Goal: Find contact information: Find contact information

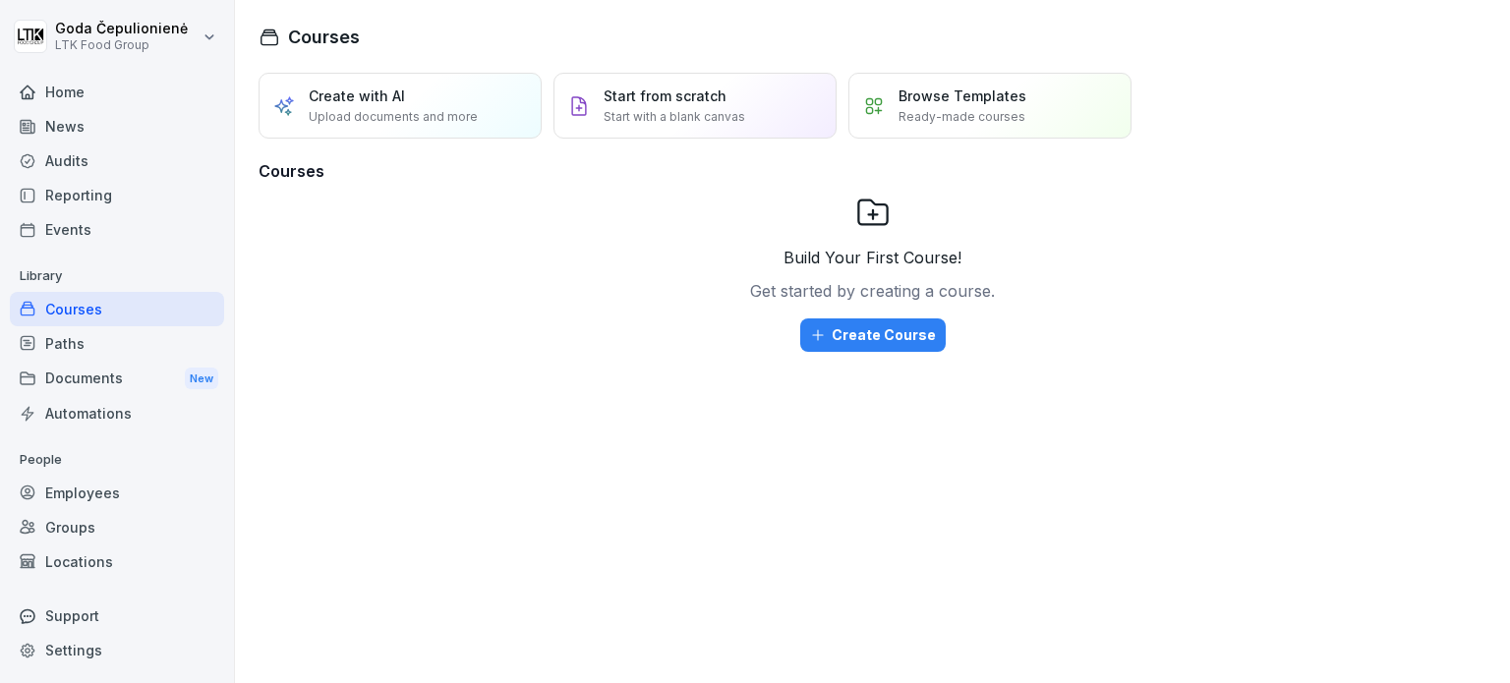
click at [126, 495] on div "Employees" at bounding box center [117, 493] width 214 height 34
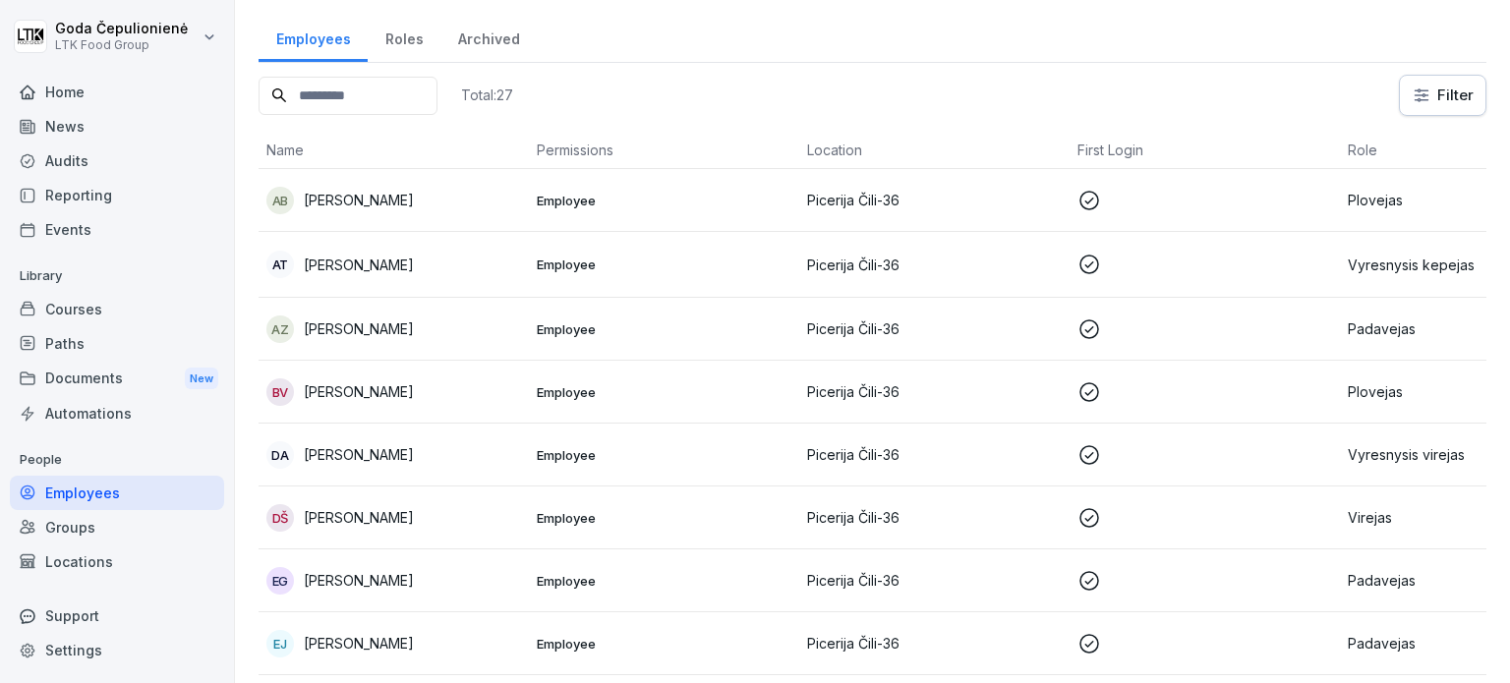
scroll to position [98, 0]
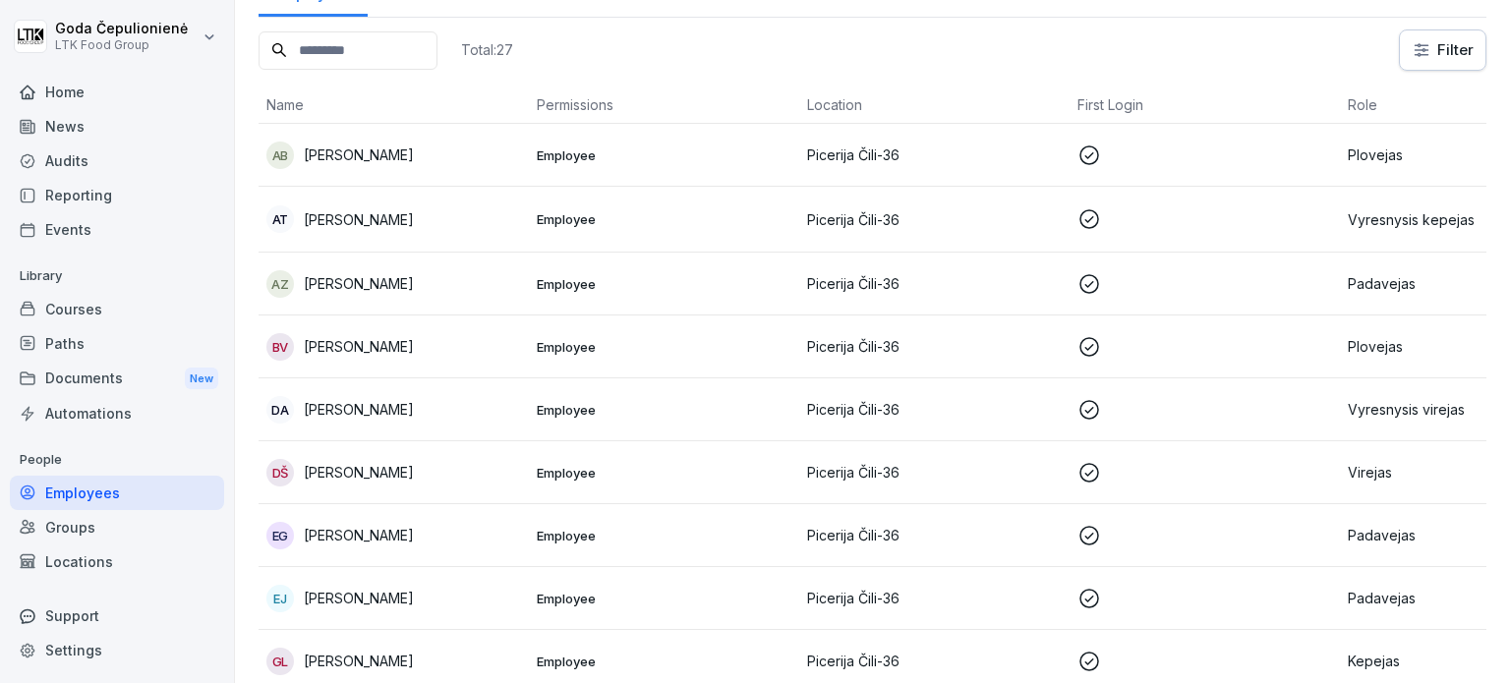
click at [414, 471] on p "[PERSON_NAME]" at bounding box center [359, 472] width 110 height 21
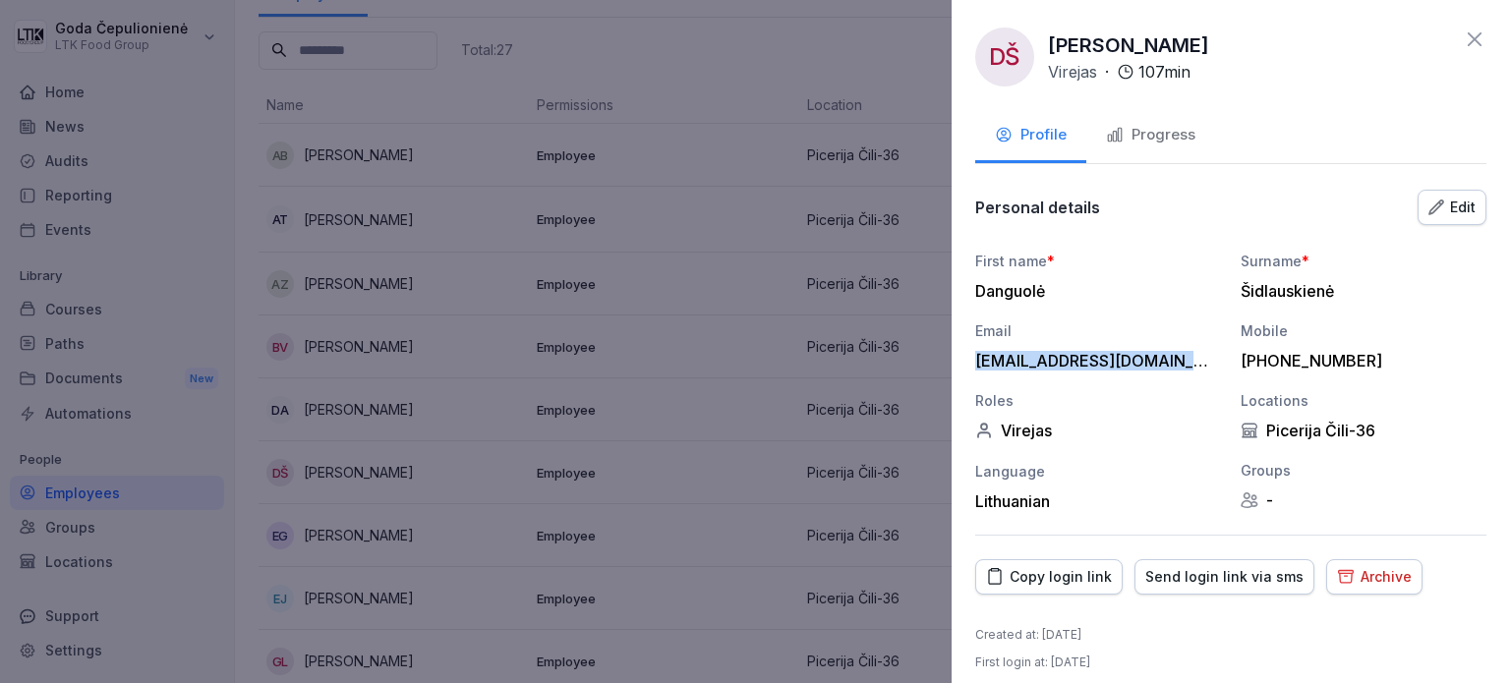
drag, startPoint x: 1187, startPoint y: 358, endPoint x: 972, endPoint y: 364, distance: 214.4
click at [972, 364] on div "DŠ [PERSON_NAME] Virejas · 107 min Profile Progress Personal details Edit First…" at bounding box center [1231, 341] width 558 height 683
copy div "[EMAIL_ADDRESS][DOMAIN_NAME]"
click at [691, 317] on div at bounding box center [755, 341] width 1510 height 683
